Goal: Task Accomplishment & Management: Use online tool/utility

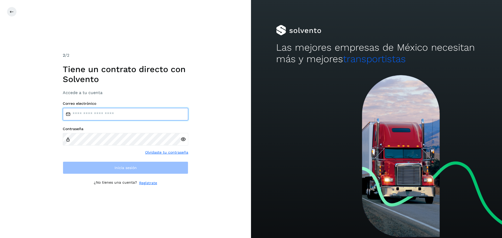
click at [122, 113] on input "email" at bounding box center [125, 114] width 125 height 13
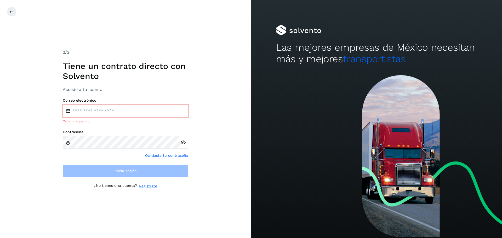
type input "**********"
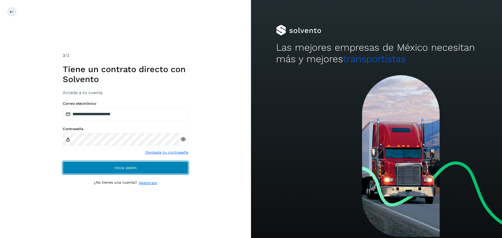
click at [164, 167] on button "Inicia sesión" at bounding box center [125, 167] width 125 height 13
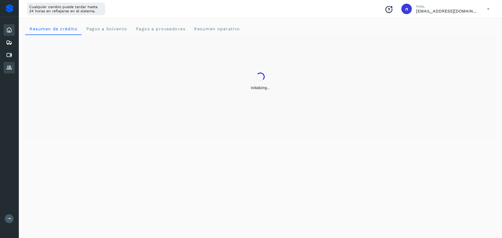
click at [11, 65] on icon at bounding box center [9, 68] width 6 height 6
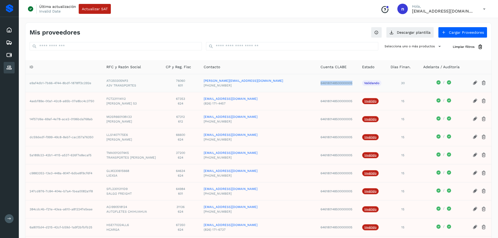
drag, startPoint x: 327, startPoint y: 83, endPoint x: 292, endPoint y: 84, distance: 35.8
click at [316, 84] on td "646180148500000005" at bounding box center [337, 83] width 42 height 18
copy td "646180148500000005"
click at [453, 34] on button "Cargar Proveedores" at bounding box center [462, 32] width 49 height 11
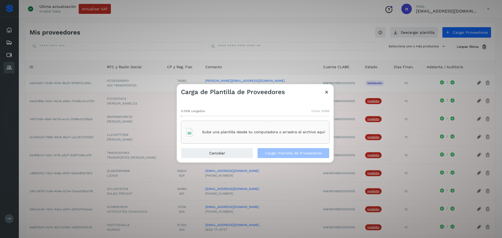
click at [302, 130] on p "Sube una plantilla desde tu computadora o arrastra el archivo aquí" at bounding box center [263, 132] width 123 height 4
click at [277, 155] on button "Cargar Plantilla de Proveedores" at bounding box center [293, 153] width 72 height 10
